Goal: Navigation & Orientation: Find specific page/section

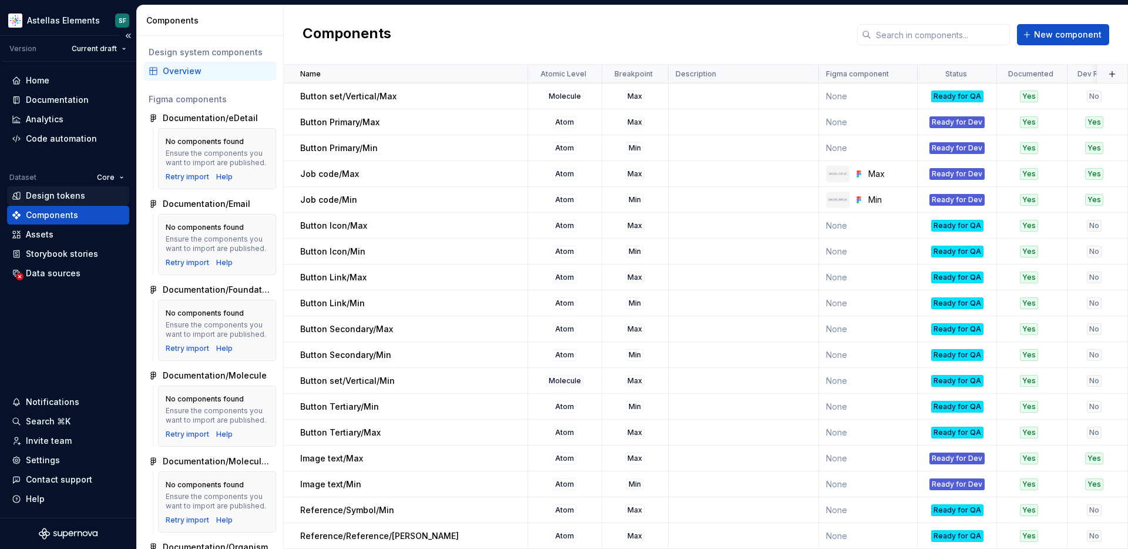
click at [62, 192] on div "Design tokens" at bounding box center [55, 196] width 59 height 12
click at [57, 196] on div "Design tokens" at bounding box center [55, 196] width 59 height 12
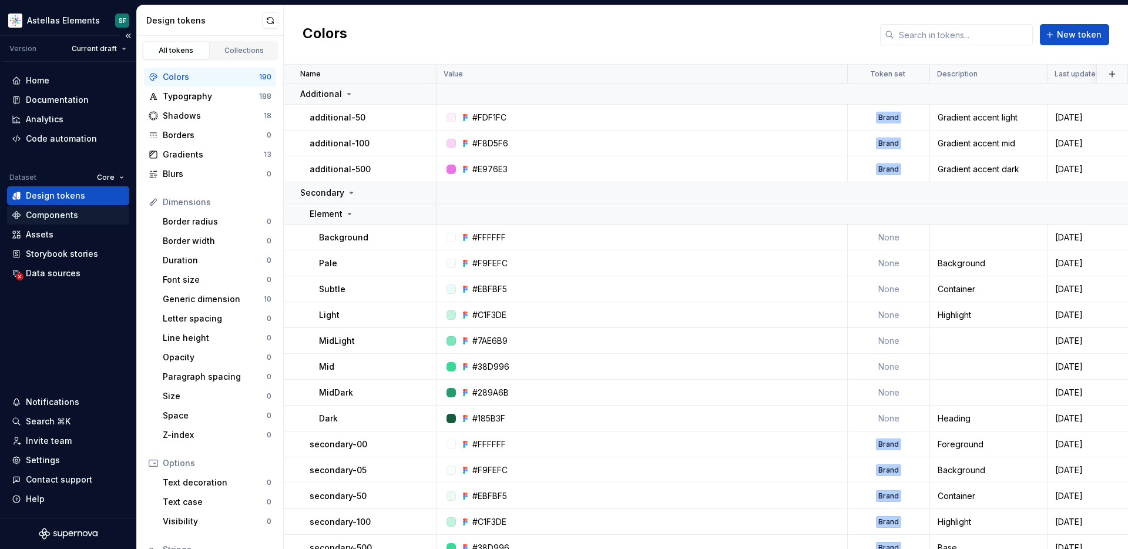
click at [56, 213] on div "Components" at bounding box center [52, 215] width 52 height 12
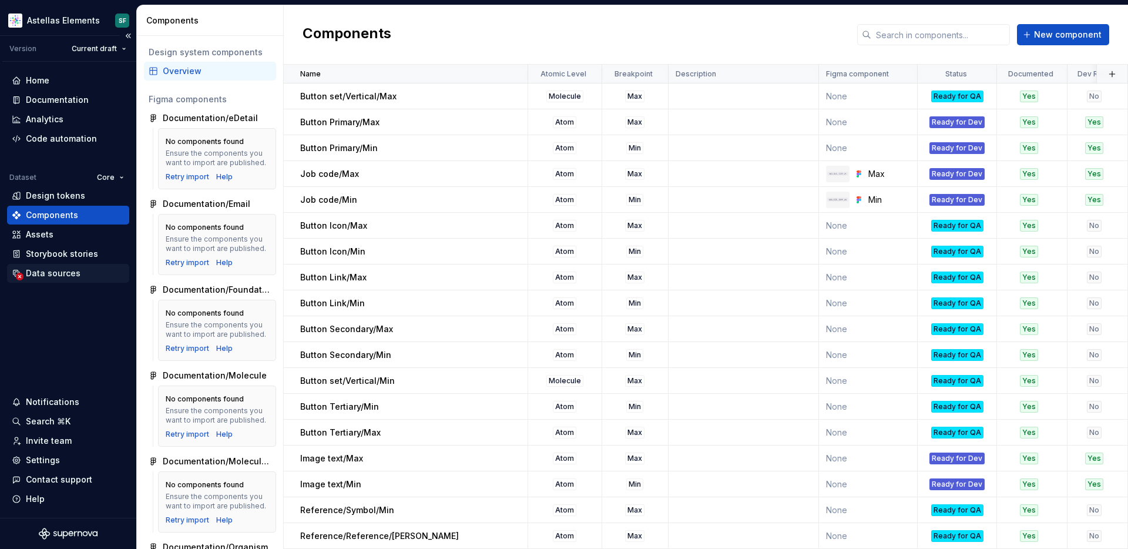
click at [42, 272] on div "Data sources" at bounding box center [53, 273] width 55 height 12
